Goal: Task Accomplishment & Management: Complete application form

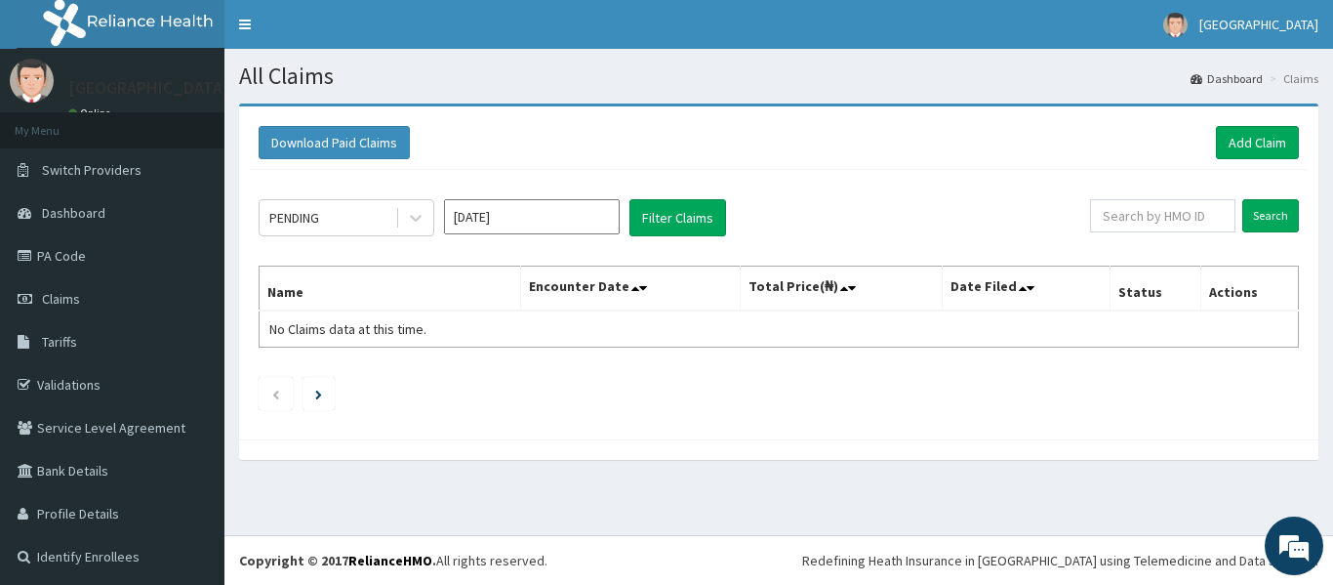
click at [864, 110] on div "Download Paid Claims Add Claim × Note you can only download claims within a max…" at bounding box center [778, 272] width 1079 height 333
click at [674, 327] on table "Name Encounter Date Total Price(₦) Date Filed Status Actions No Claims data at …" at bounding box center [779, 306] width 1040 height 82
click at [71, 256] on link "PA Code" at bounding box center [112, 255] width 224 height 43
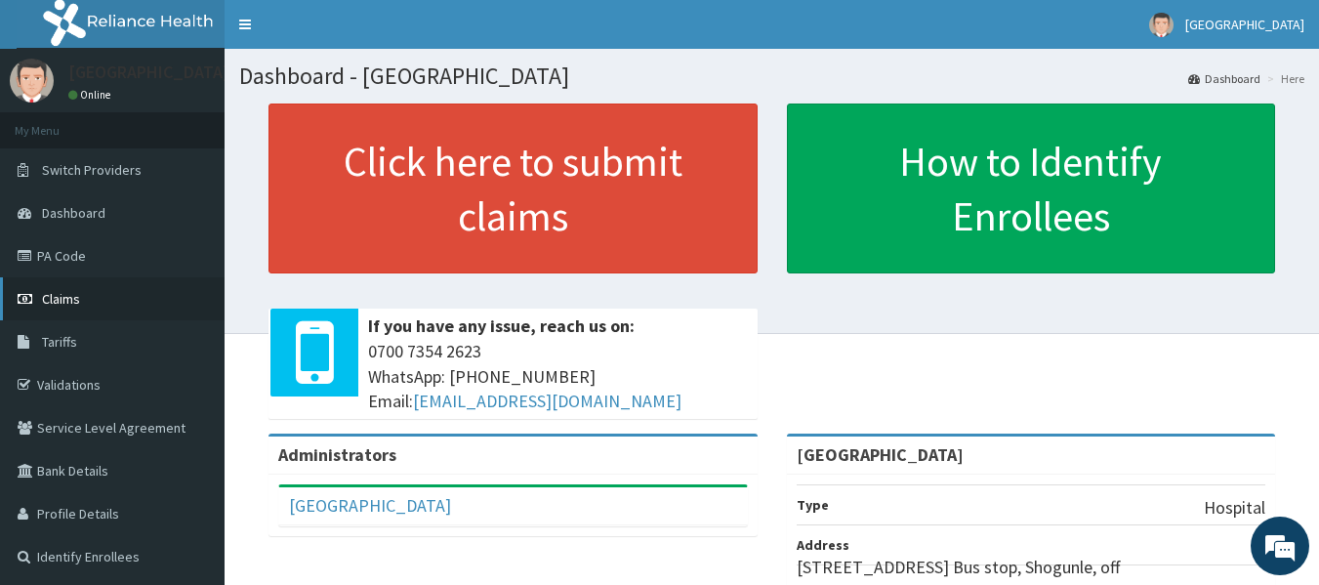
click at [71, 292] on span "Claims" at bounding box center [61, 299] width 38 height 18
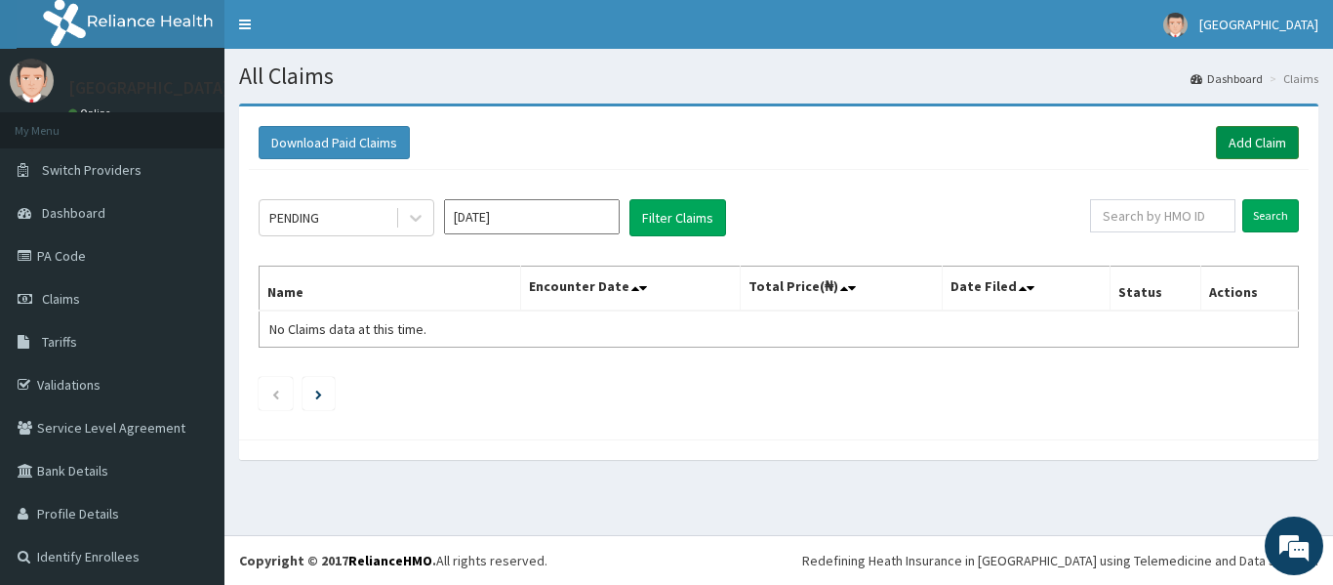
click at [1246, 130] on link "Add Claim" at bounding box center [1257, 142] width 83 height 33
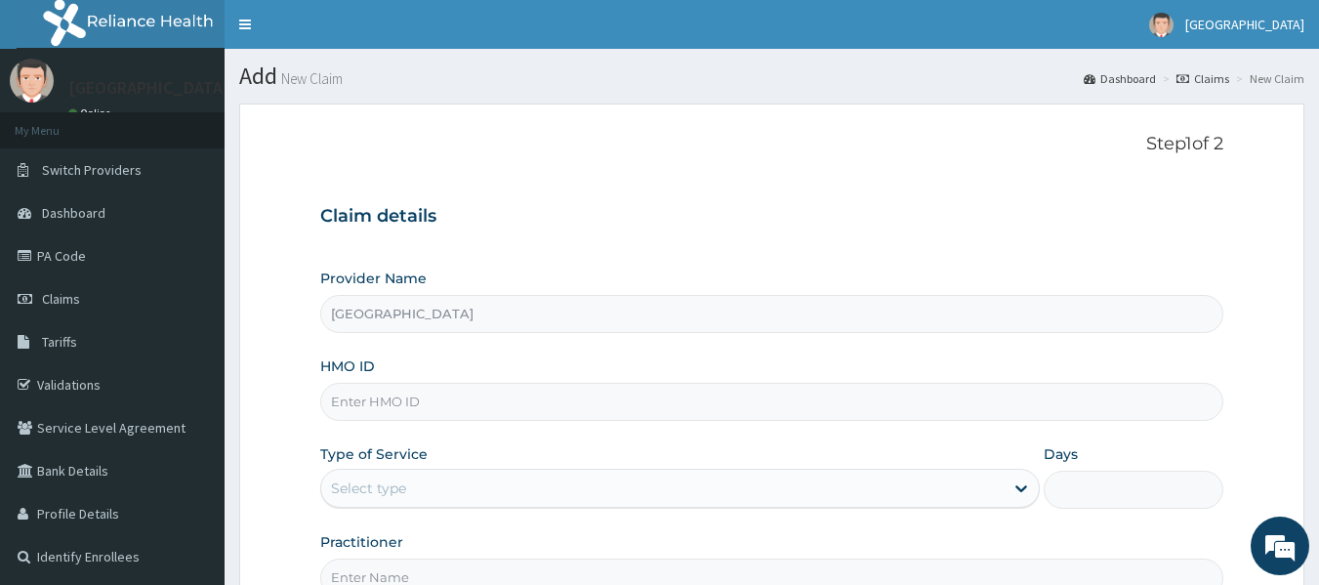
type input "[GEOGRAPHIC_DATA]"
click at [422, 404] on input "HMO ID" at bounding box center [772, 402] width 904 height 38
type input "GSV/13579/B"
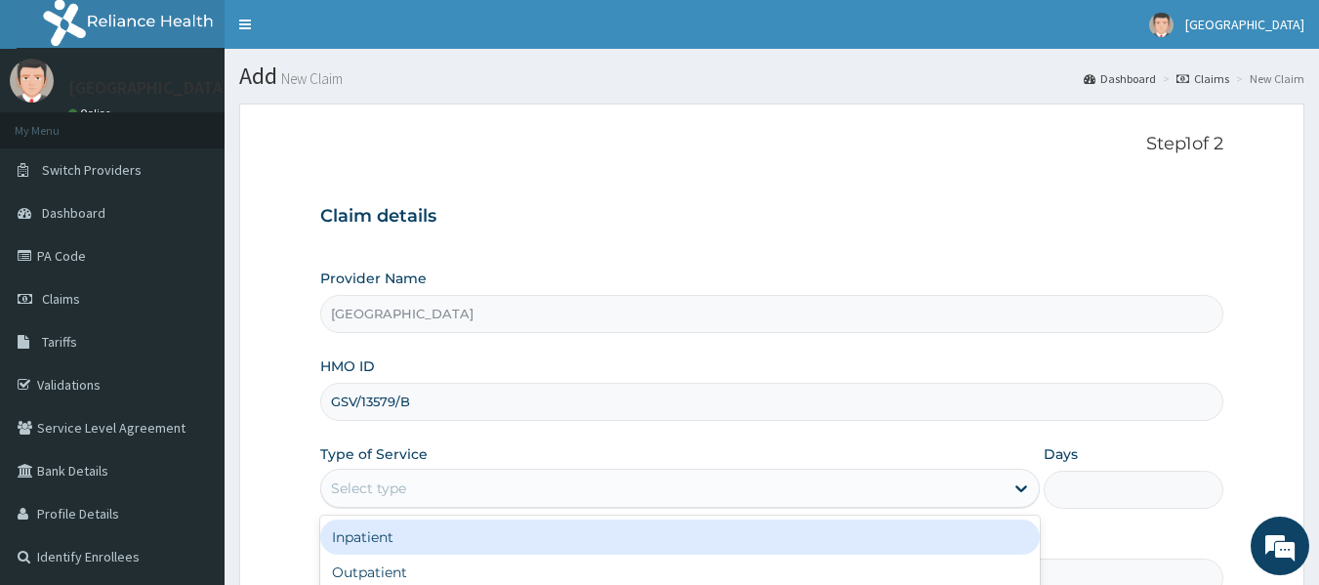
click at [442, 486] on div "Select type" at bounding box center [662, 487] width 682 height 31
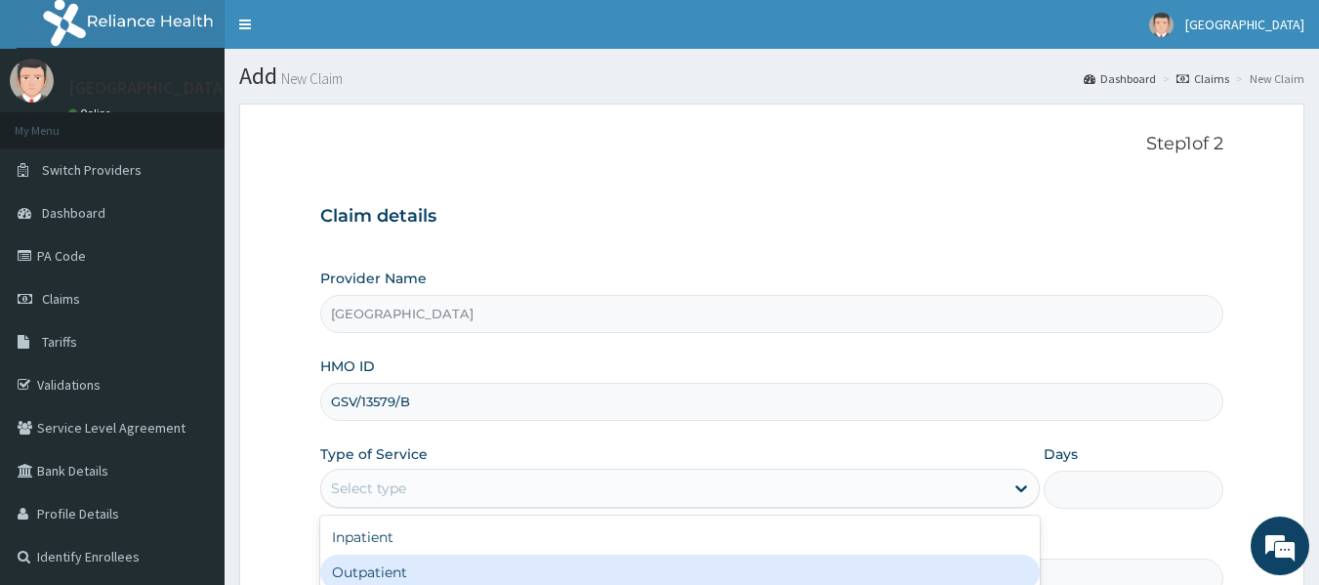
click at [537, 568] on div "Outpatient" at bounding box center [679, 571] width 719 height 35
type input "1"
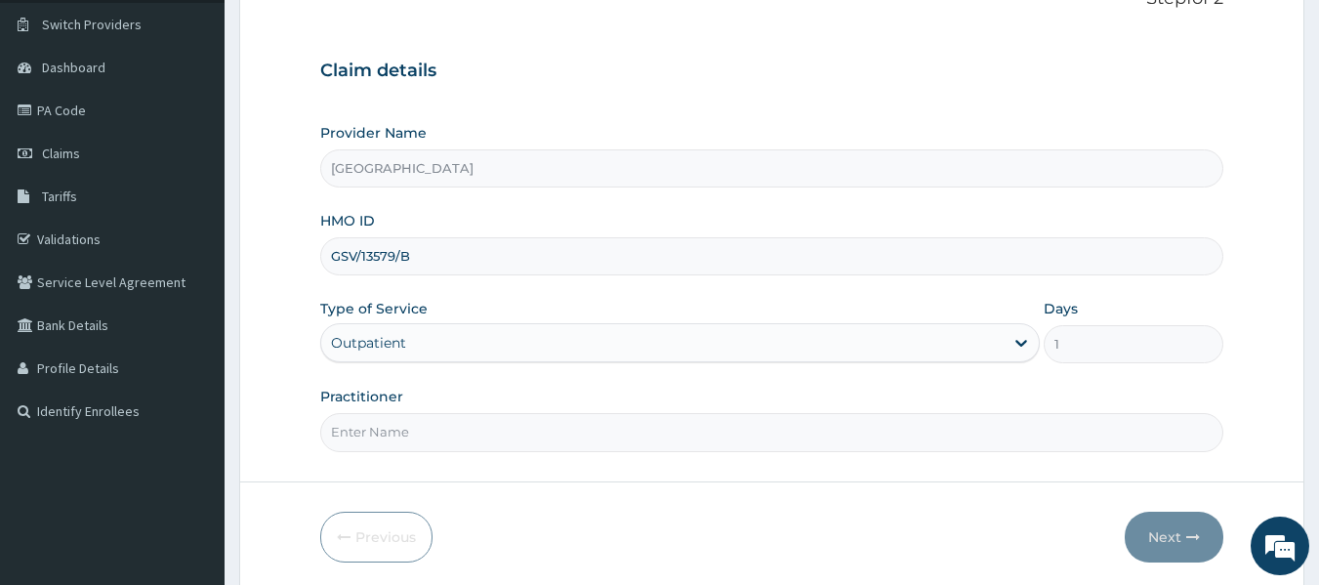
scroll to position [180, 0]
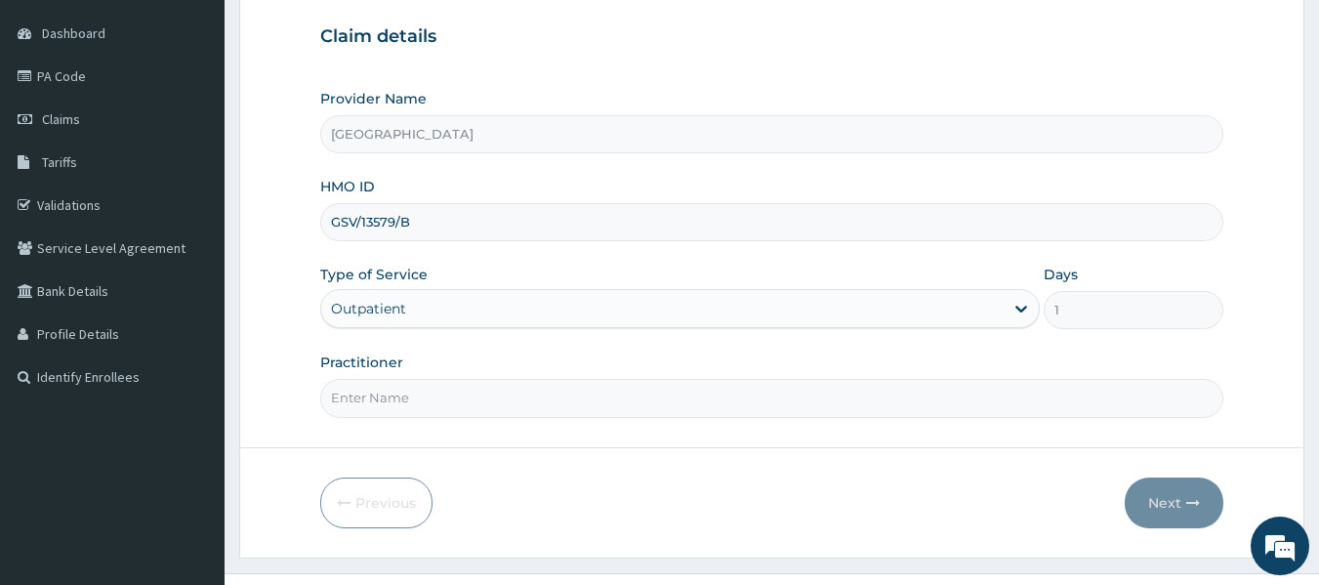
click at [818, 401] on input "Practitioner" at bounding box center [772, 398] width 904 height 38
type input "DR LANRE"
click at [1177, 511] on button "Next" at bounding box center [1173, 502] width 99 height 51
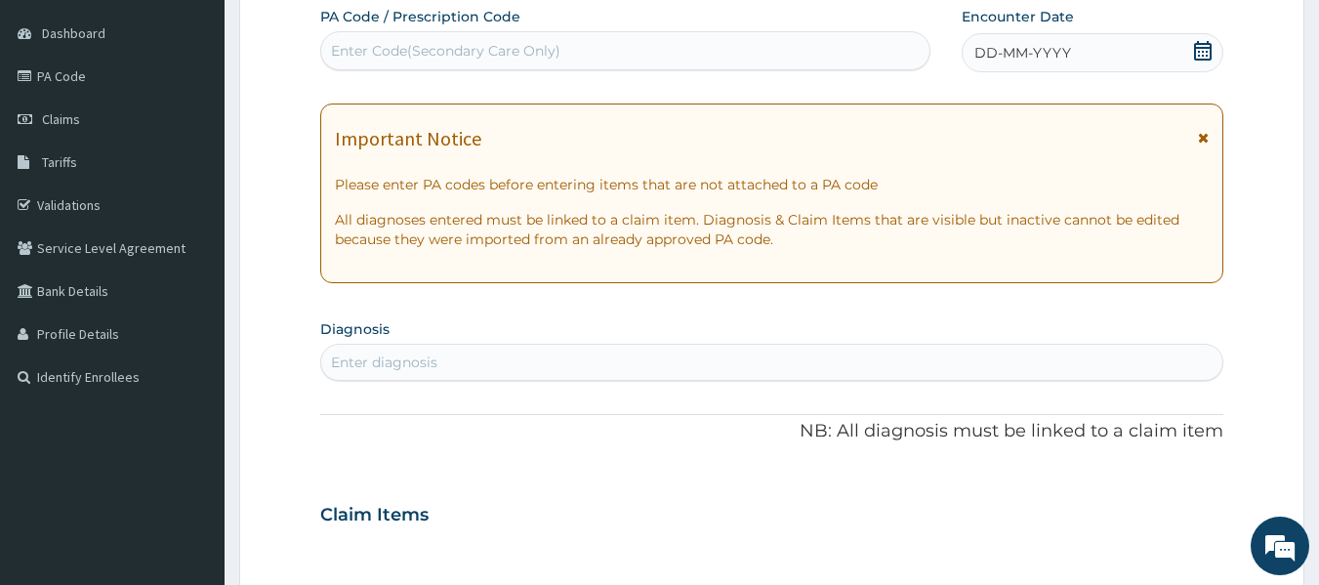
click at [717, 45] on div "Enter Code(Secondary Care Only)" at bounding box center [625, 50] width 609 height 31
type input "PA/CO729B"
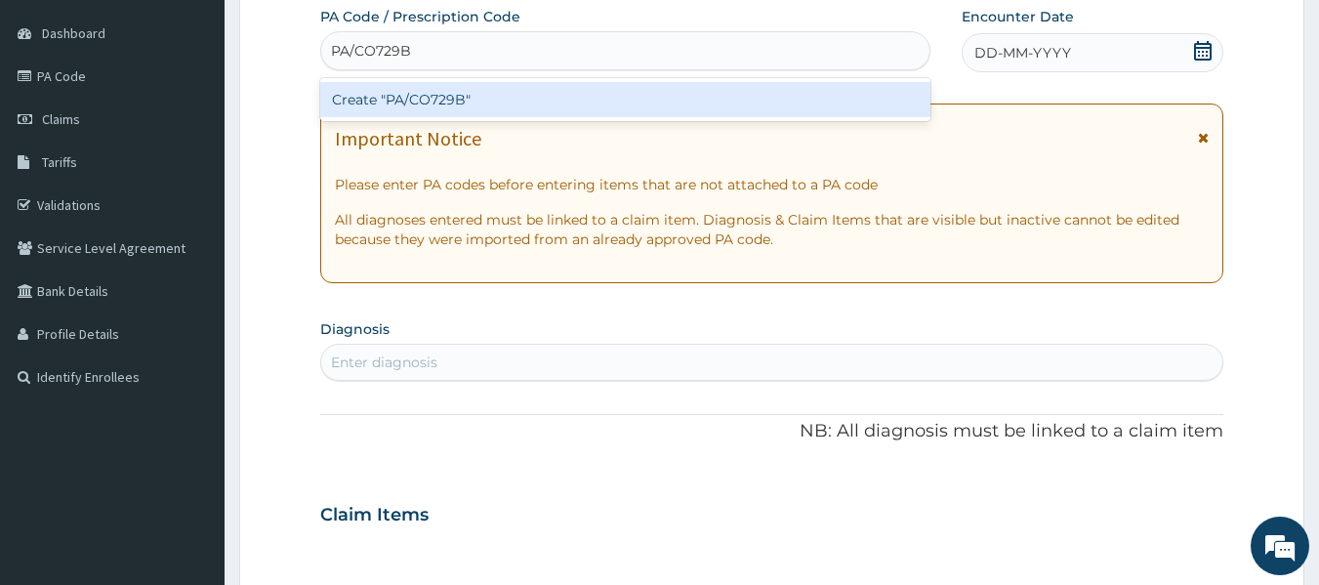
click at [453, 94] on div "Create "PA/CO729B"" at bounding box center [625, 99] width 611 height 35
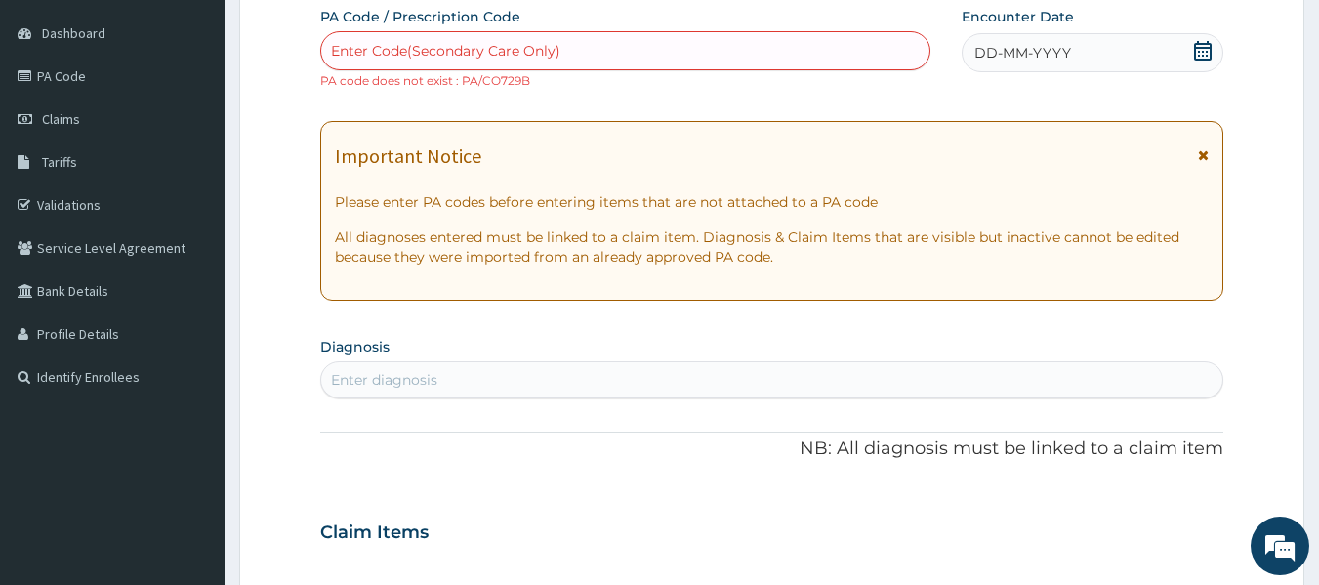
scroll to position [198, 0]
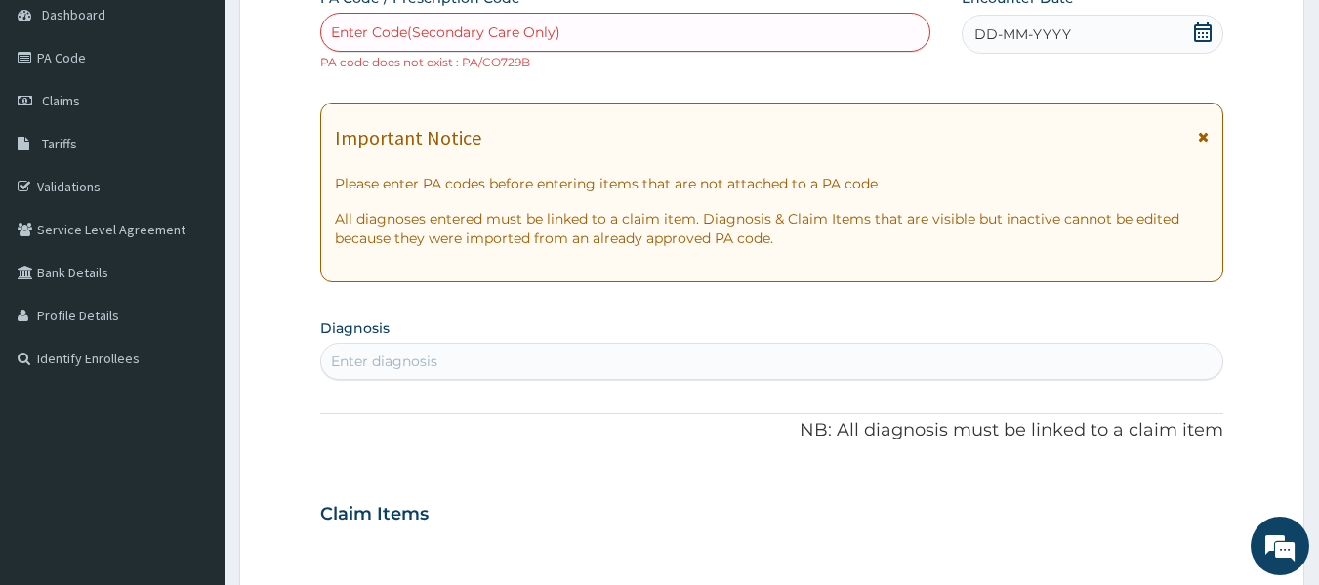
click at [495, 58] on small "PA code does not exist : PA/CO729B" at bounding box center [425, 62] width 210 height 15
click at [380, 31] on div "Enter Code(Secondary Care Only)" at bounding box center [445, 32] width 229 height 20
type input "PA/C0729B"
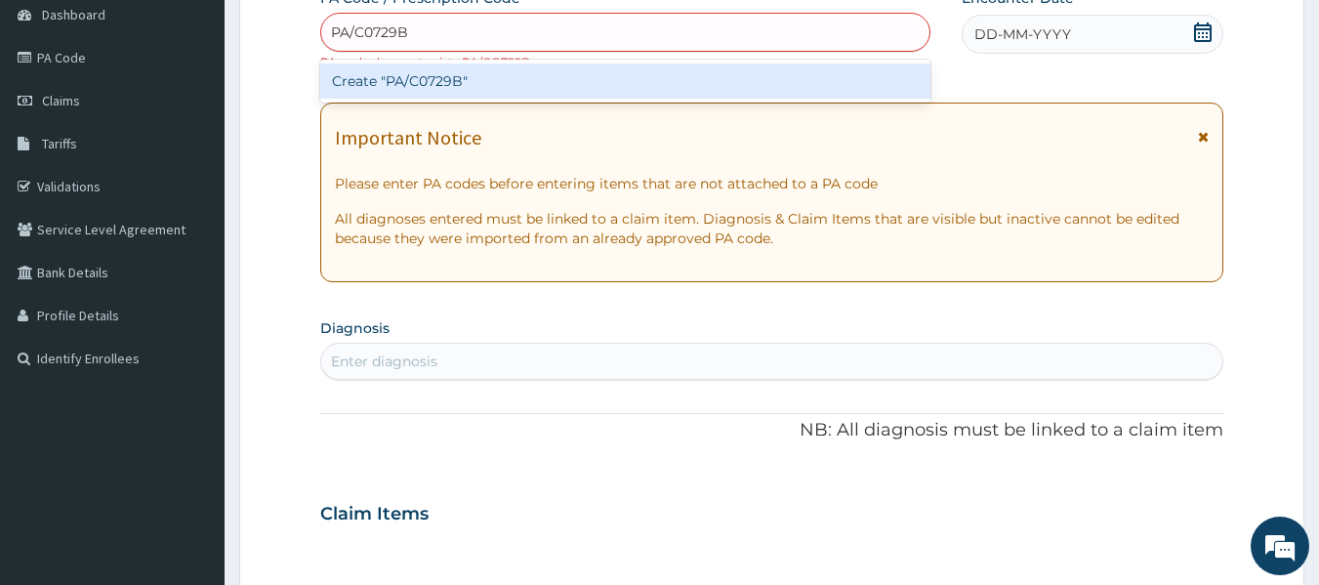
click at [524, 83] on div "Create "PA/C0729B"" at bounding box center [625, 80] width 611 height 35
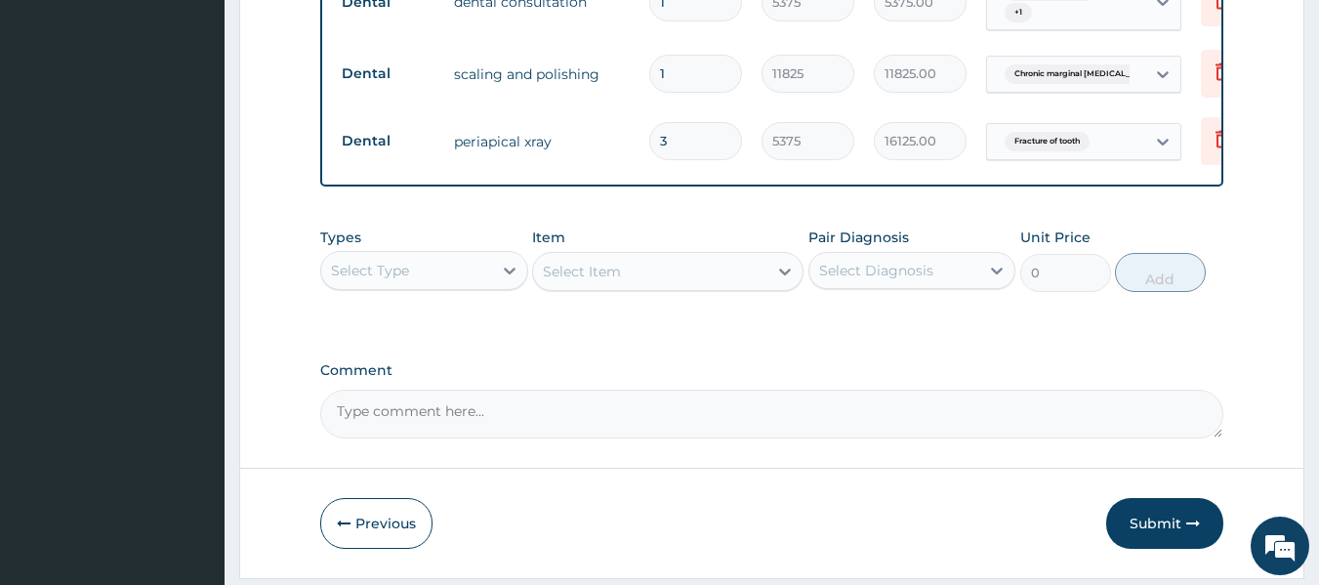
scroll to position [1022, 0]
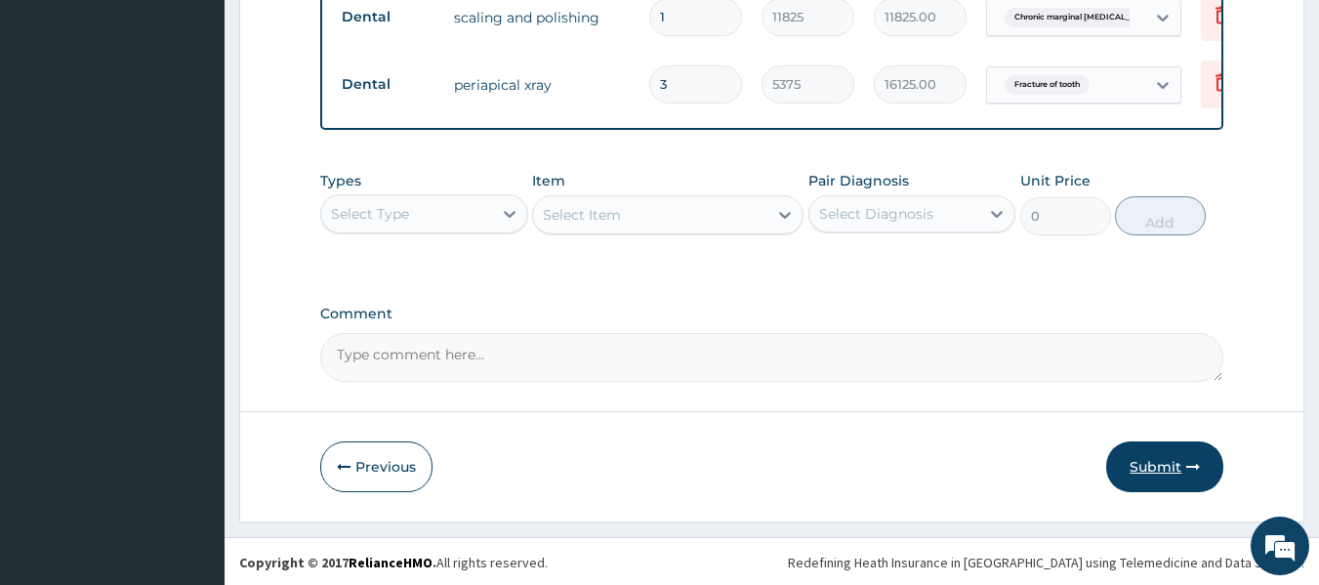
click at [1160, 468] on button "Submit" at bounding box center [1164, 466] width 117 height 51
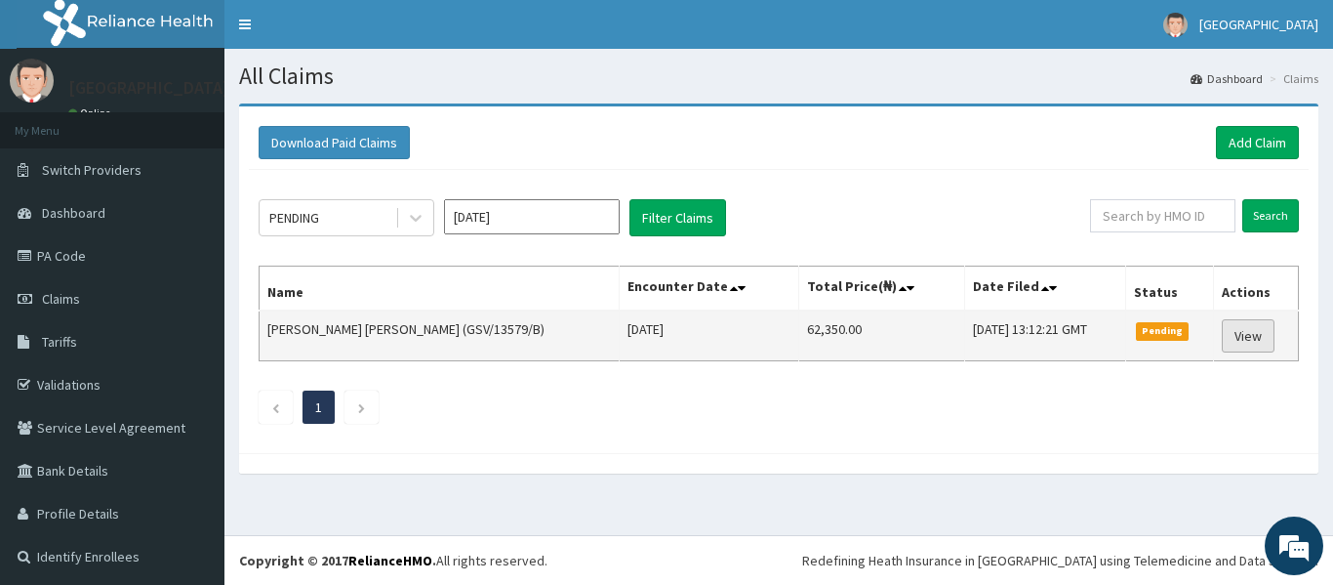
click at [1234, 326] on link "View" at bounding box center [1248, 335] width 53 height 33
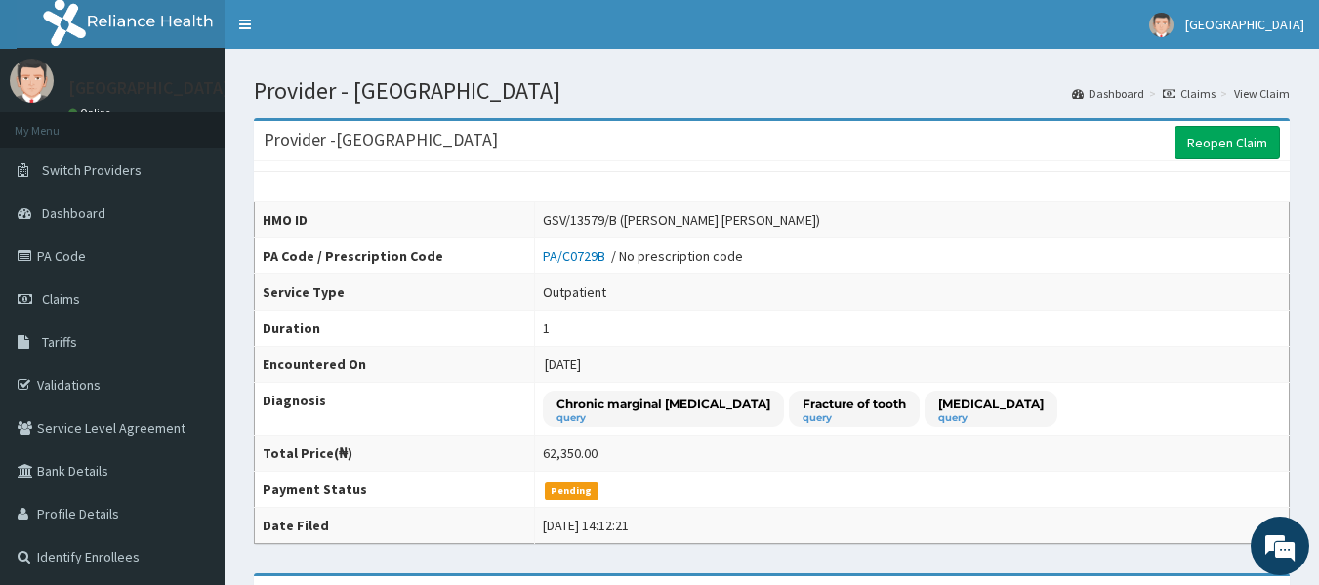
click at [1030, 250] on td "PA/C0729B / No prescription code" at bounding box center [912, 256] width 754 height 36
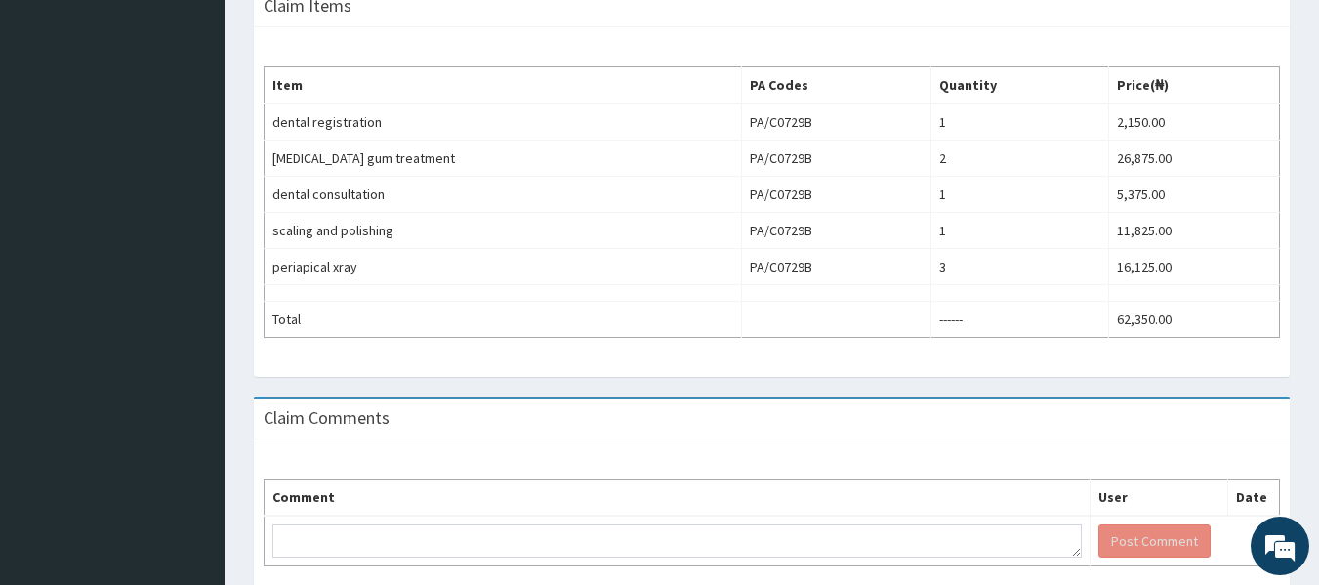
scroll to position [678, 0]
